Goal: Task Accomplishment & Management: Complete application form

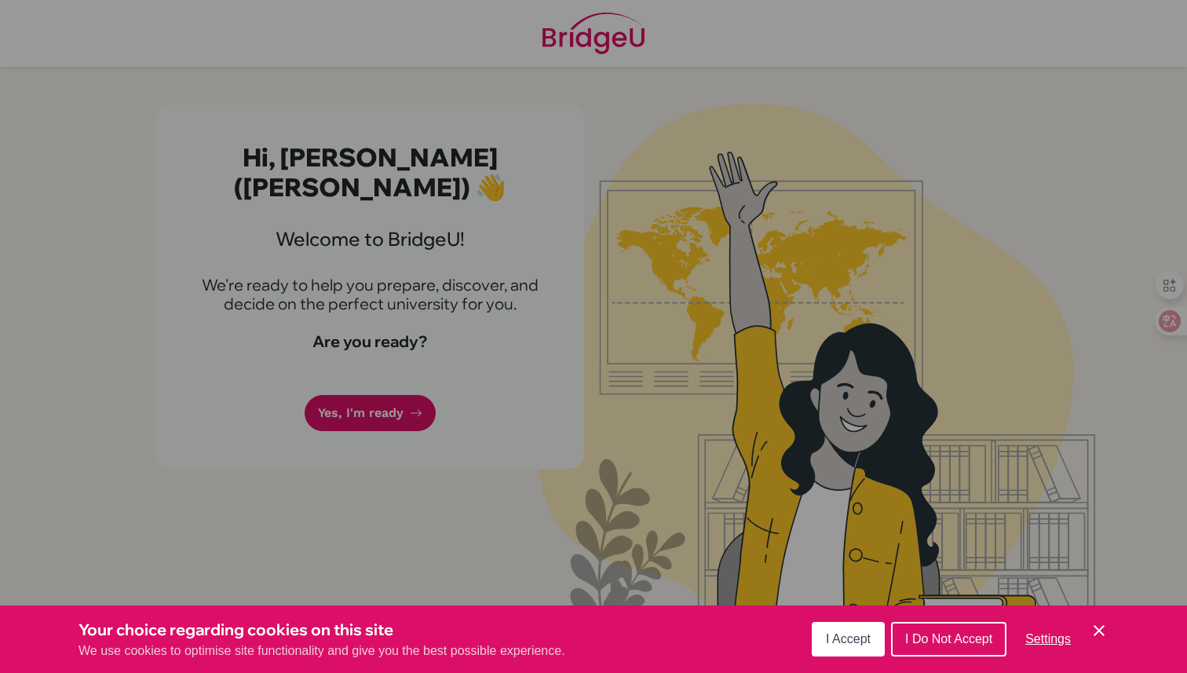
click at [601, 232] on div "Cookie Preferences" at bounding box center [593, 336] width 1187 height 673
click at [400, 371] on div "Cookie Preferences" at bounding box center [593, 336] width 1187 height 673
click at [856, 653] on button "I Accept" at bounding box center [848, 639] width 73 height 35
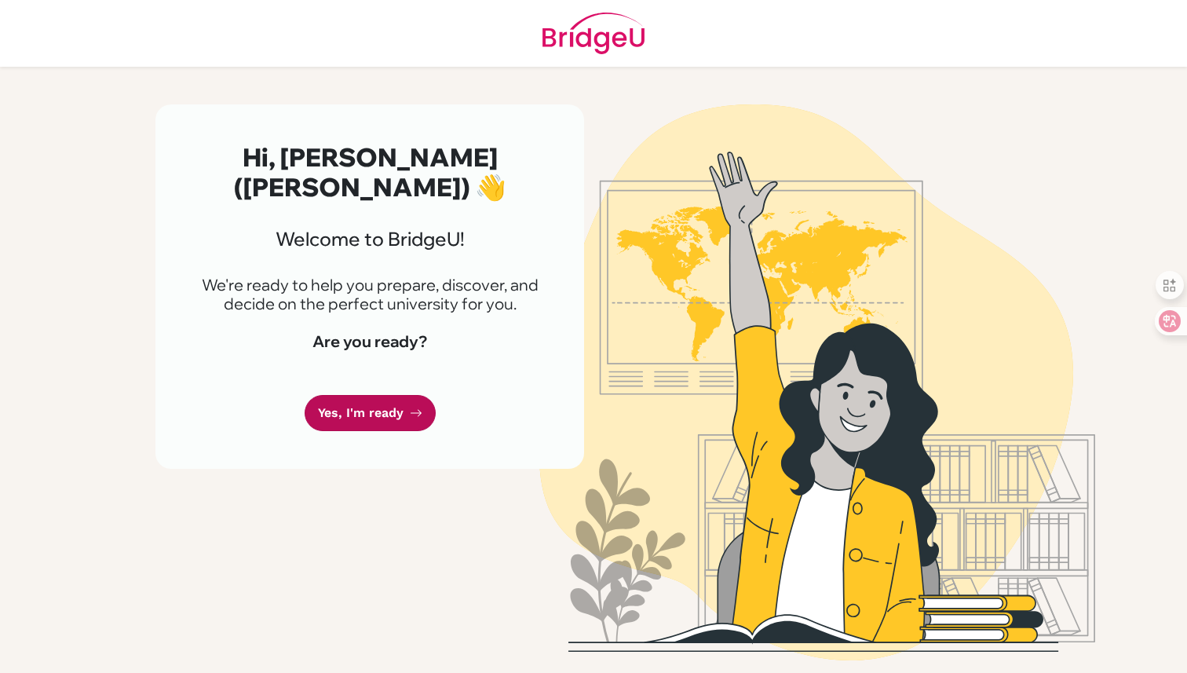
click at [418, 398] on link "Yes, I'm ready" at bounding box center [370, 413] width 131 height 37
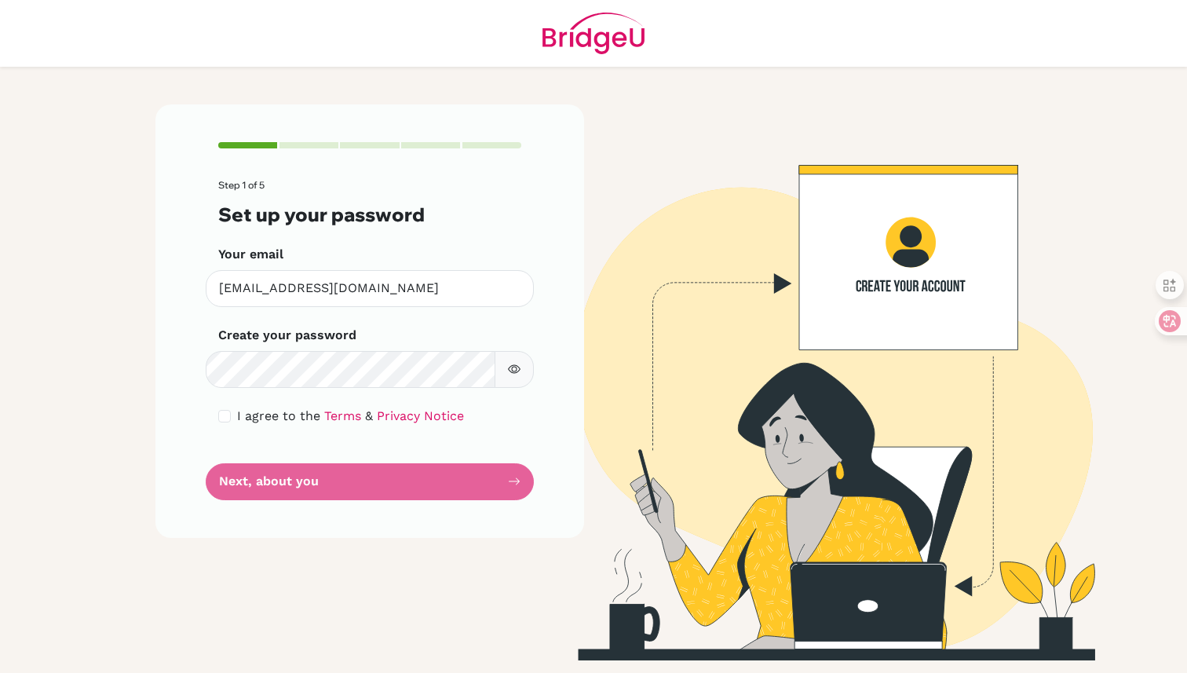
click at [228, 411] on input "checkbox" at bounding box center [224, 416] width 13 height 13
checkbox input "true"
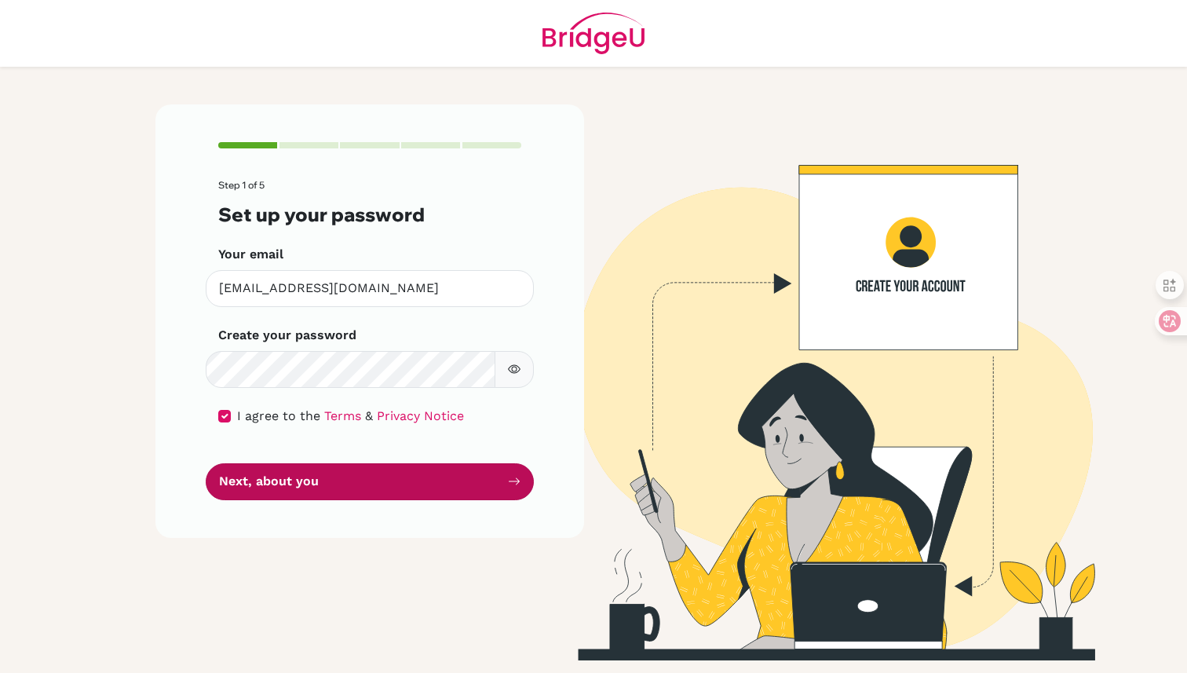
click at [325, 479] on button "Next, about you" at bounding box center [370, 481] width 328 height 37
